Goal: Task Accomplishment & Management: Use online tool/utility

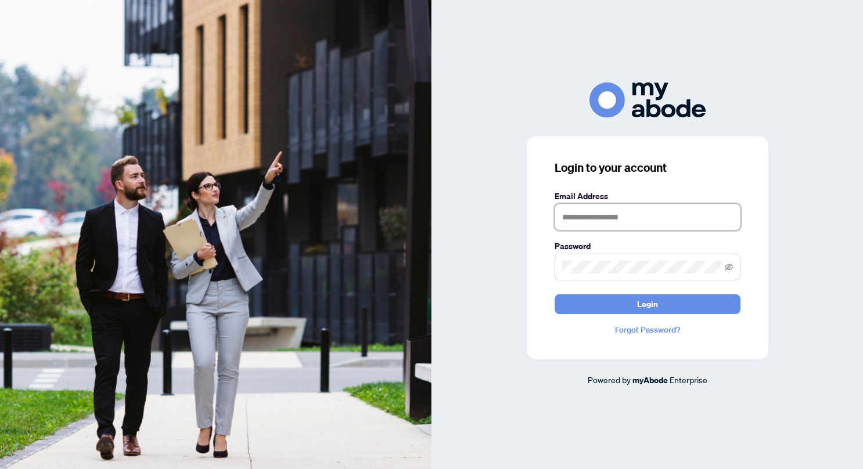
click at [588, 219] on input "text" at bounding box center [647, 217] width 186 height 27
type input "**********"
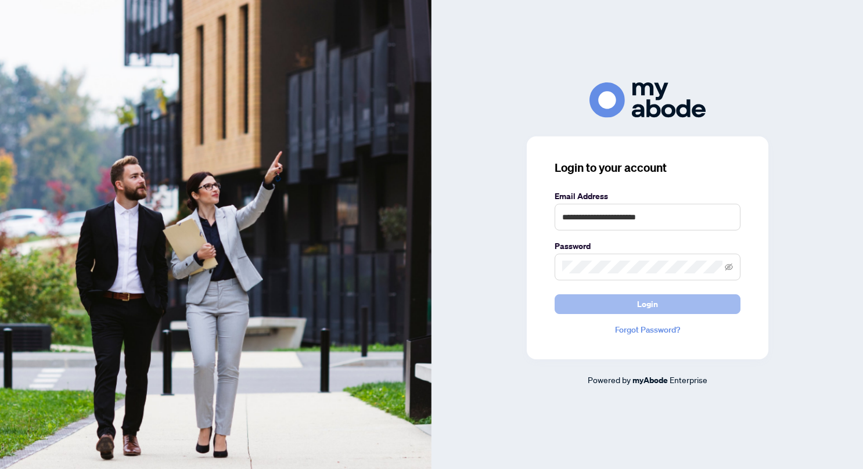
click at [640, 305] on span "Login" at bounding box center [647, 304] width 21 height 19
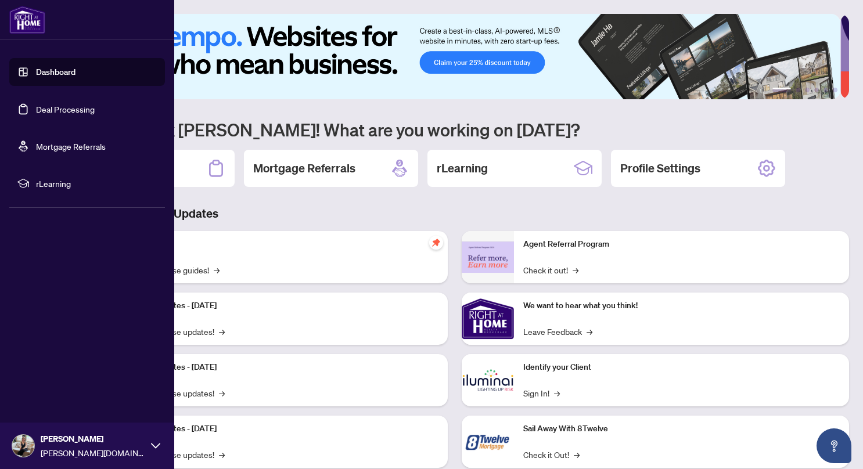
click at [57, 107] on link "Deal Processing" at bounding box center [65, 109] width 59 height 10
